Goal: Navigation & Orientation: Understand site structure

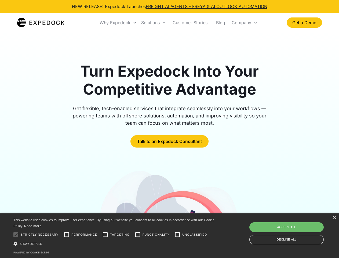
click at [118, 23] on div "Why Expedock" at bounding box center [115, 22] width 31 height 5
click at [154, 23] on div "Solutions" at bounding box center [150, 22] width 19 height 5
click at [244, 23] on div "Company" at bounding box center [242, 22] width 20 height 5
click at [16, 234] on div at bounding box center [15, 234] width 11 height 11
click at [67, 234] on input "Performance" at bounding box center [66, 234] width 11 height 11
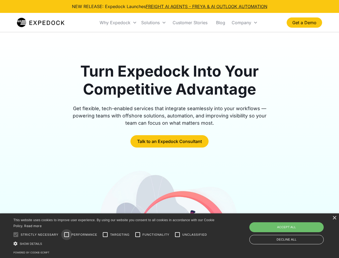
checkbox input "true"
click at [105, 234] on input "Targeting" at bounding box center [105, 234] width 11 height 11
checkbox input "true"
click at [138, 234] on input "Functionality" at bounding box center [137, 234] width 11 height 11
checkbox input "true"
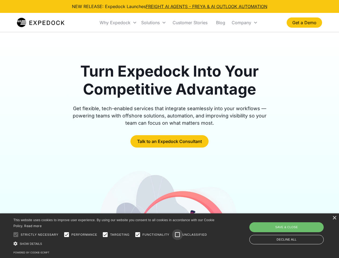
click at [177, 234] on input "Unclassified" at bounding box center [177, 234] width 11 height 11
checkbox input "true"
click at [115, 243] on div "Show details Hide details" at bounding box center [114, 243] width 203 height 6
